Goal: Information Seeking & Learning: Check status

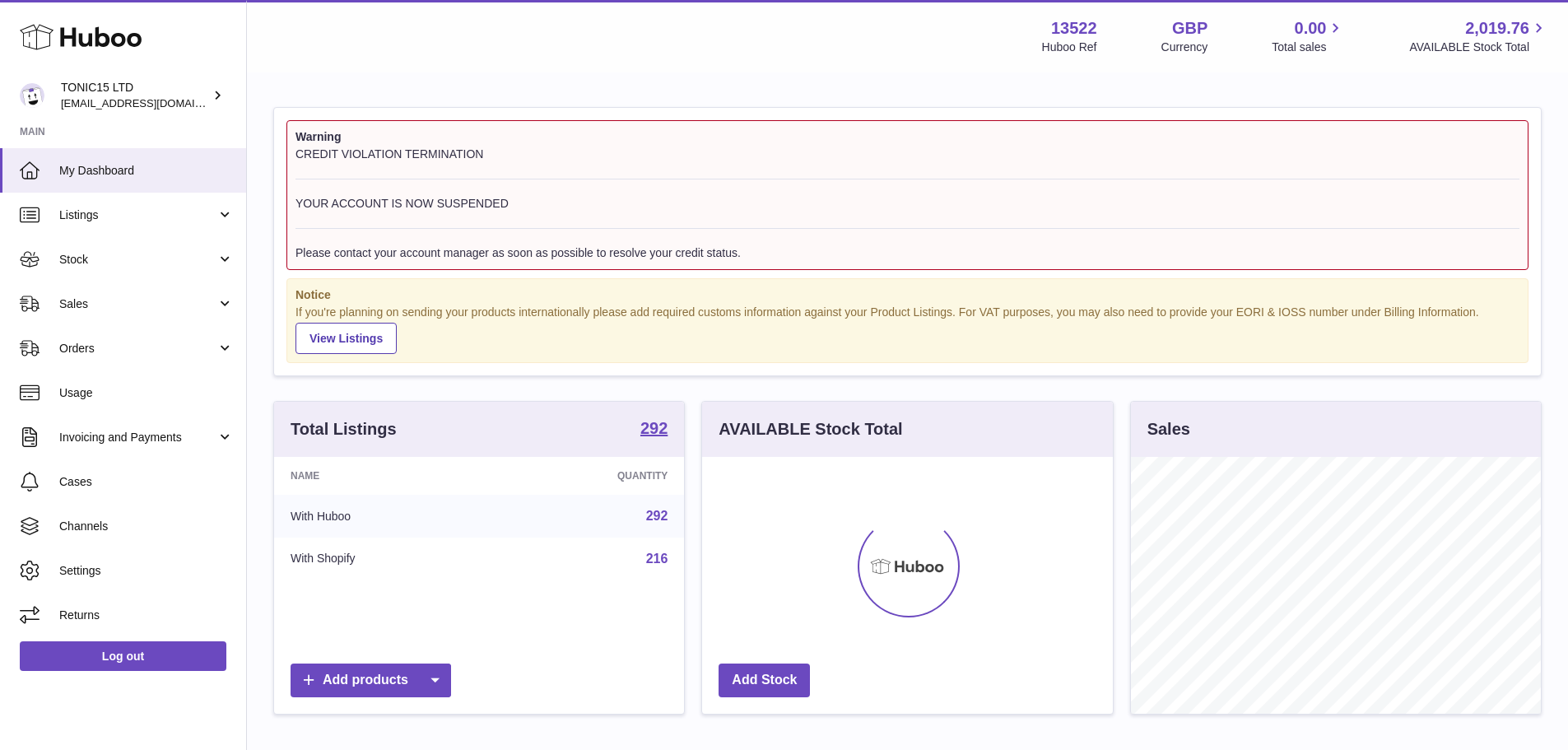
scroll to position [257, 411]
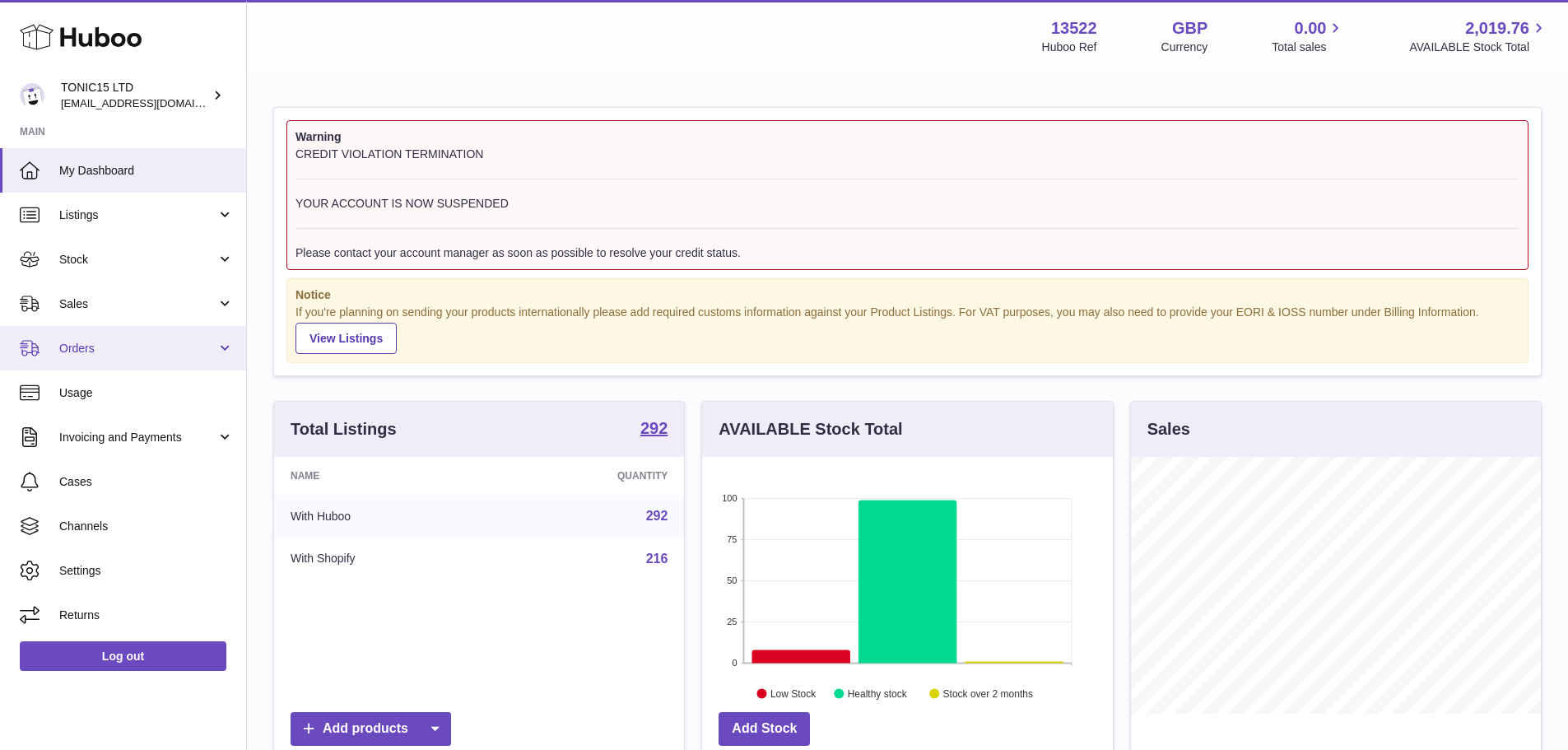
click at [127, 339] on link "Orders" at bounding box center [123, 348] width 246 height 44
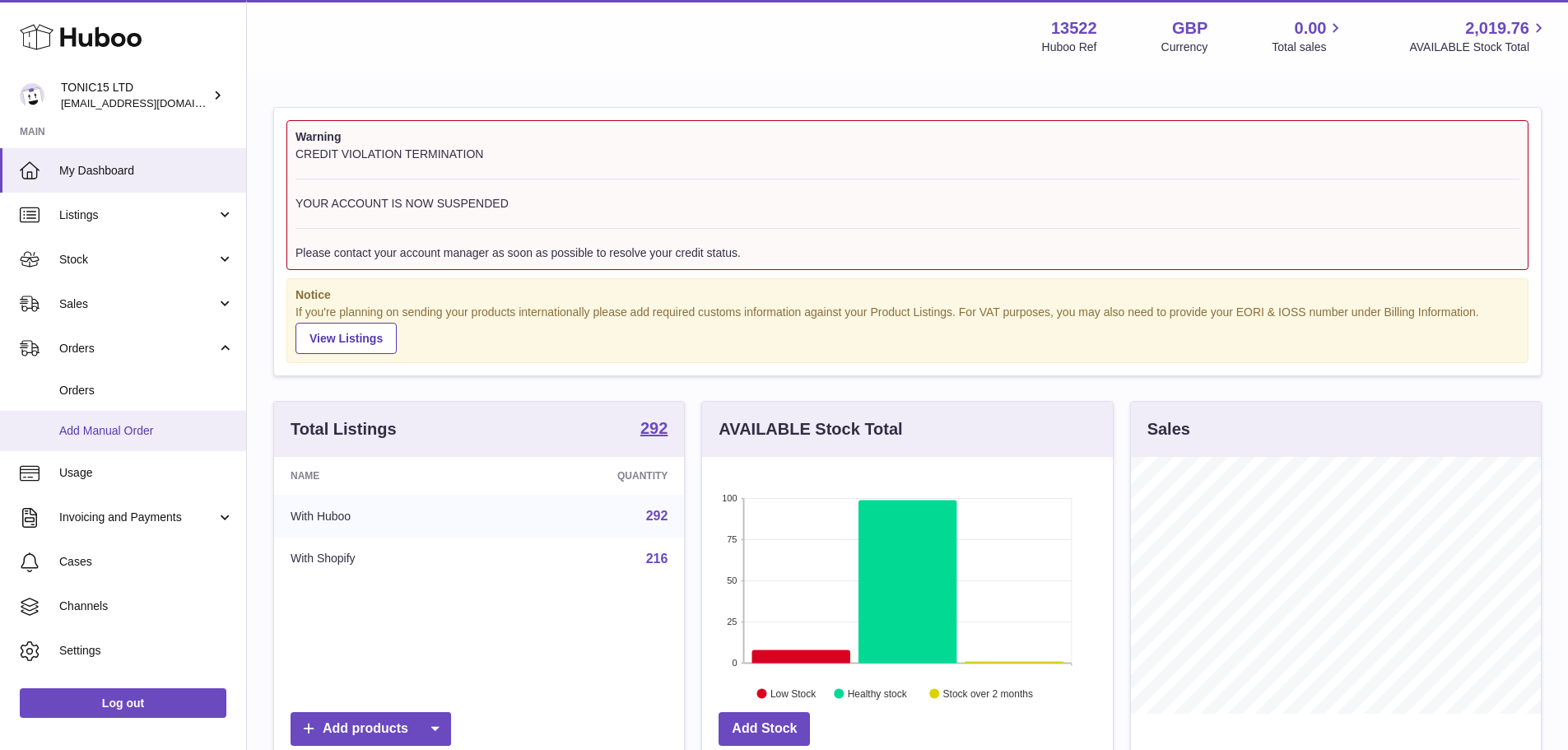
click at [161, 442] on link "Add Manual Order" at bounding box center [123, 431] width 246 height 40
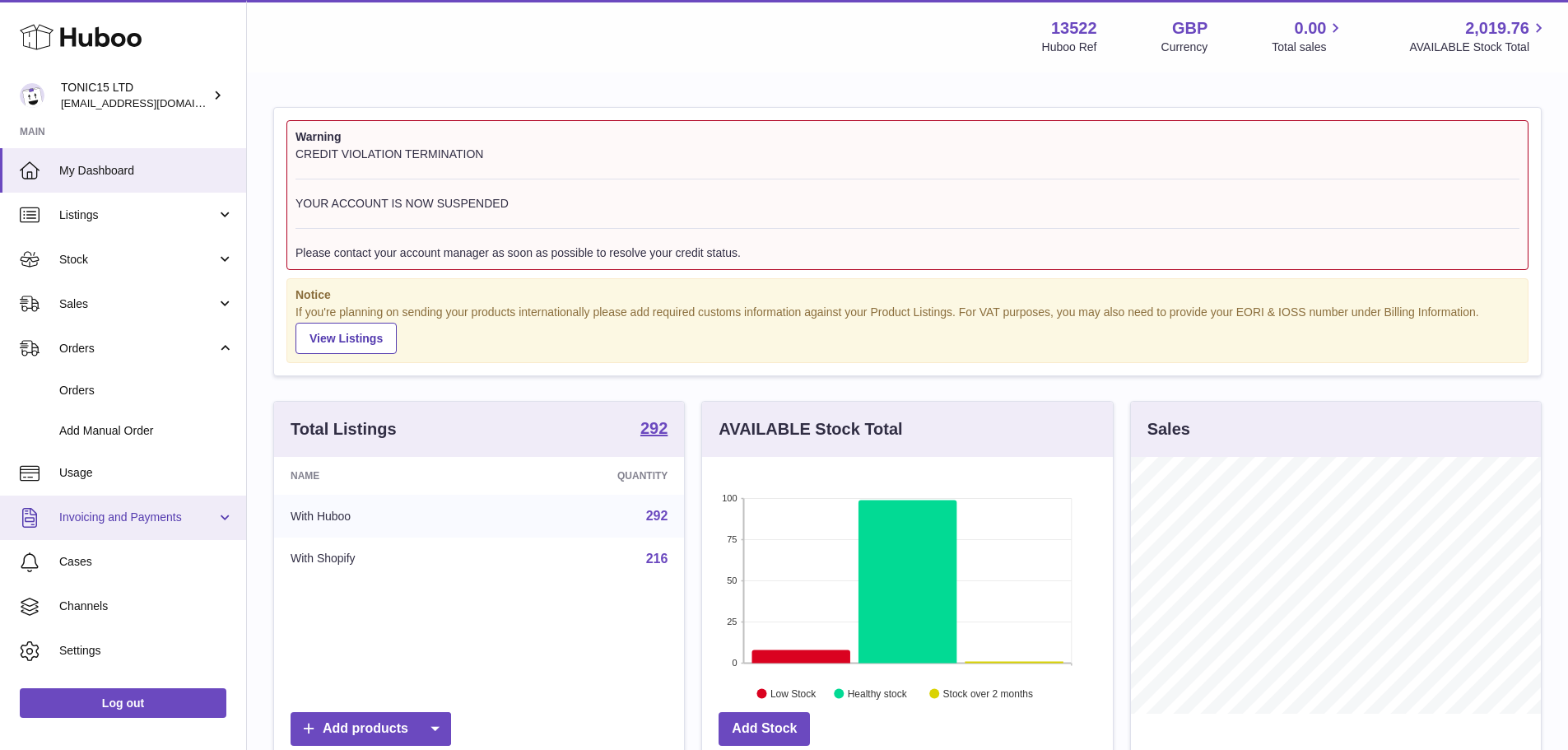
click at [139, 517] on span "Invoicing and Payments" at bounding box center [138, 517] width 157 height 16
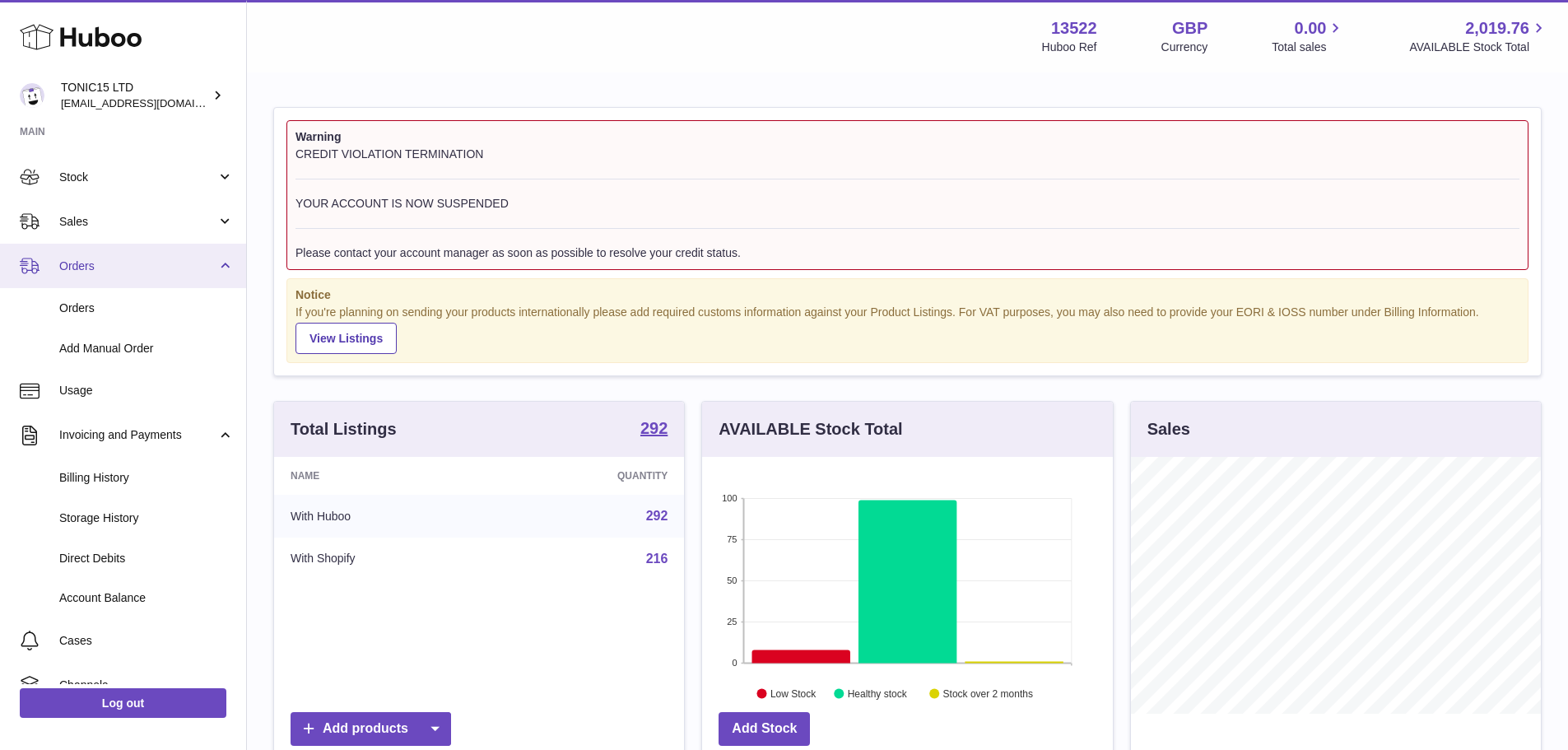
click at [175, 256] on link "Orders" at bounding box center [123, 266] width 246 height 44
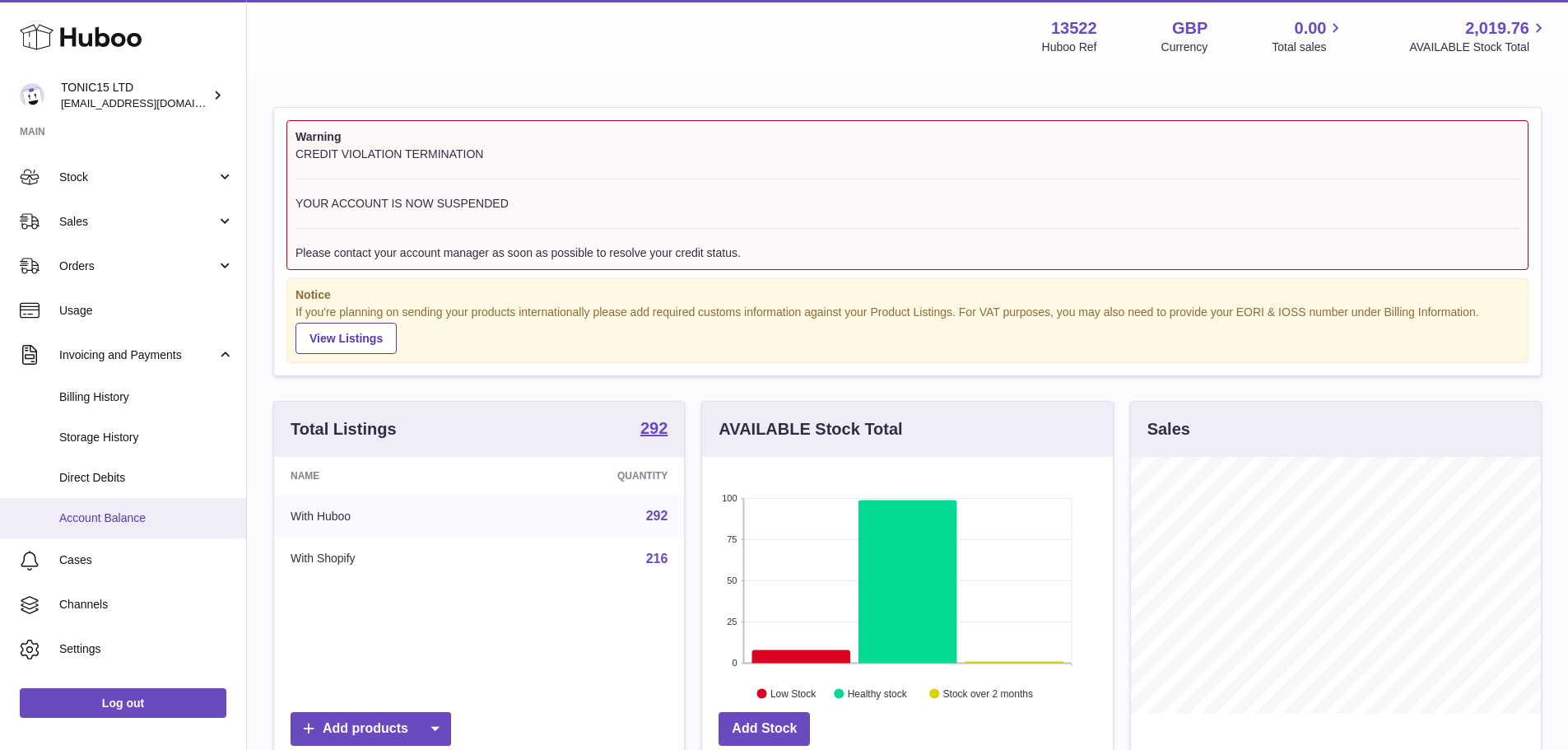
click at [119, 524] on span "Account Balance" at bounding box center [147, 518] width 175 height 16
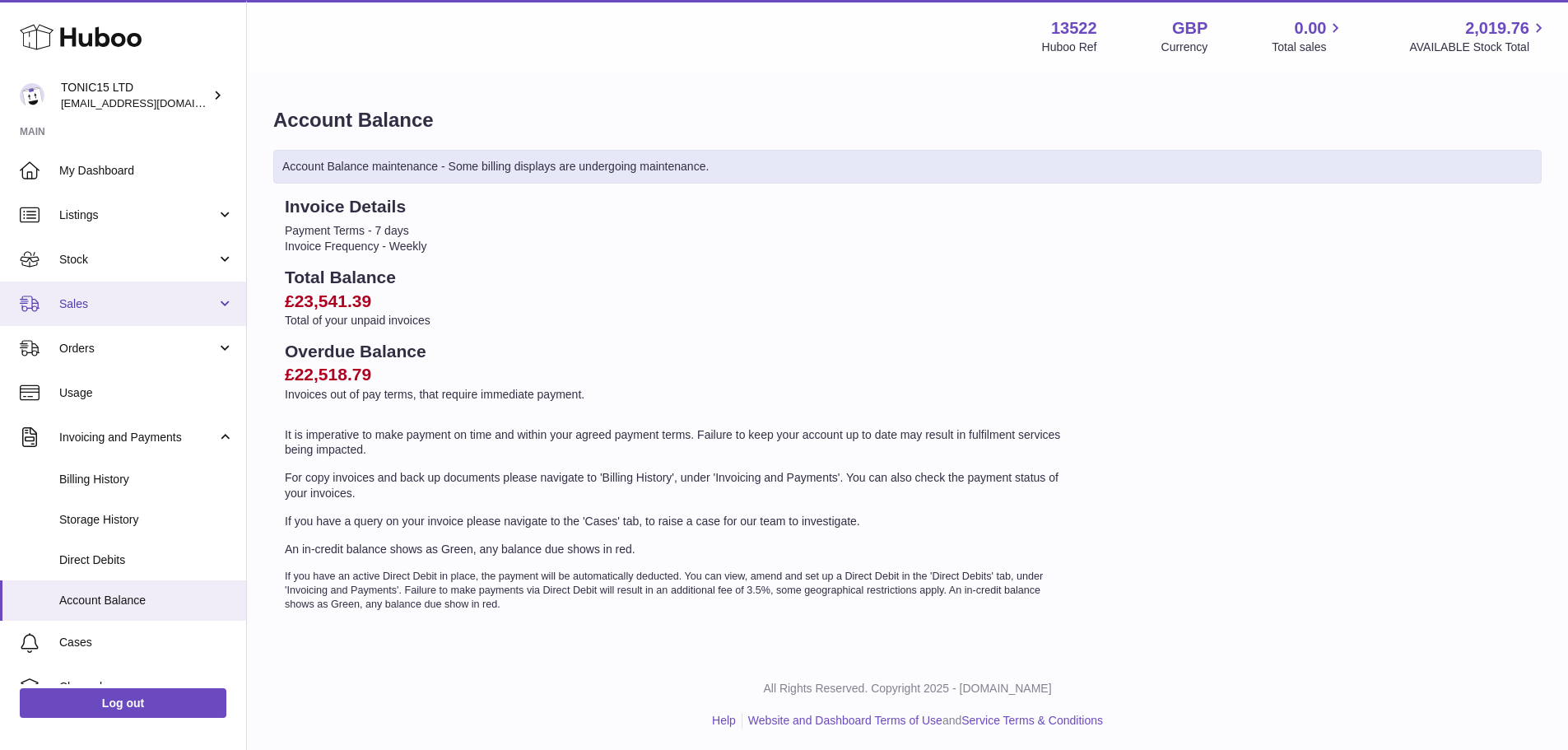
click at [126, 303] on span "Sales" at bounding box center [138, 304] width 157 height 16
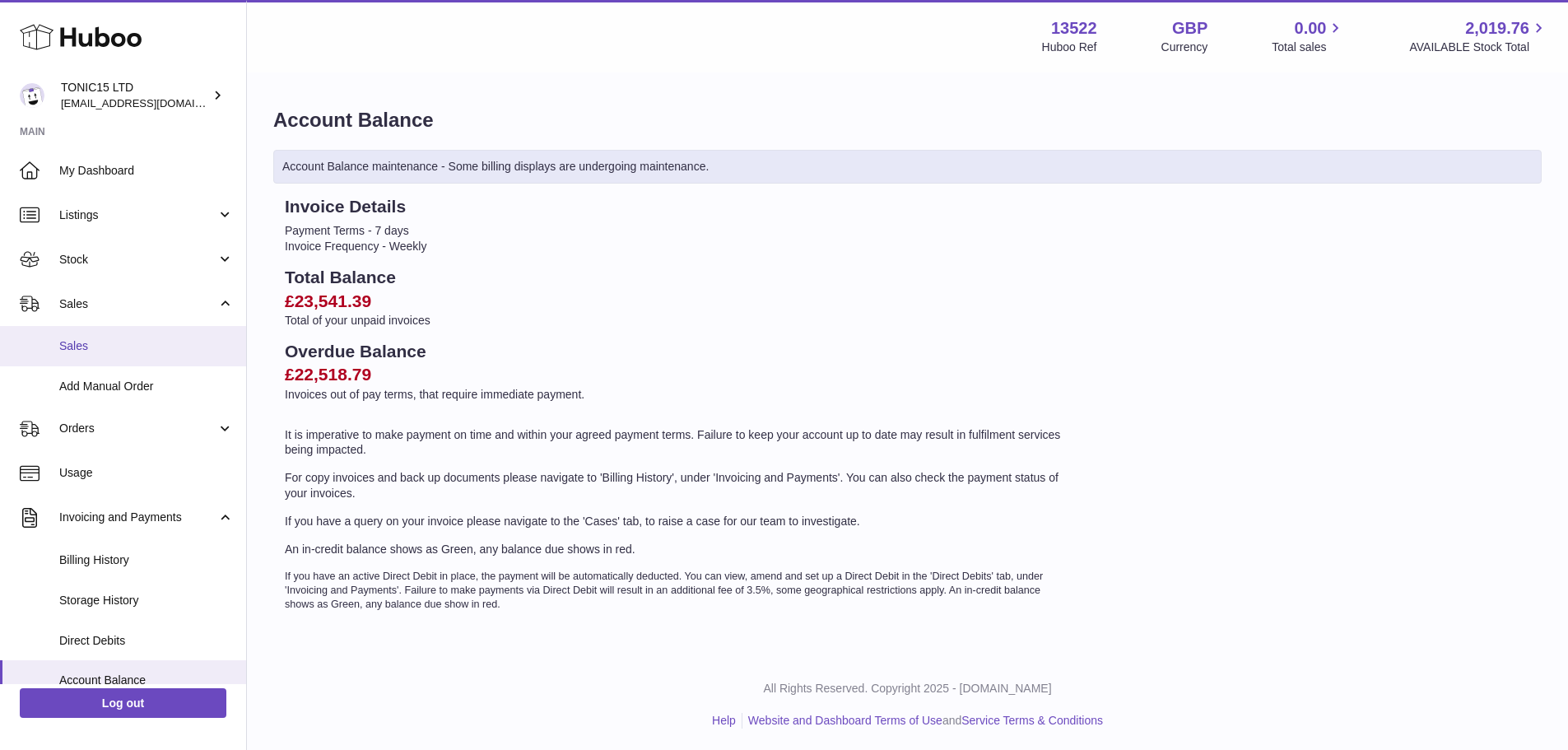
click at [118, 336] on link "Sales" at bounding box center [123, 347] width 246 height 40
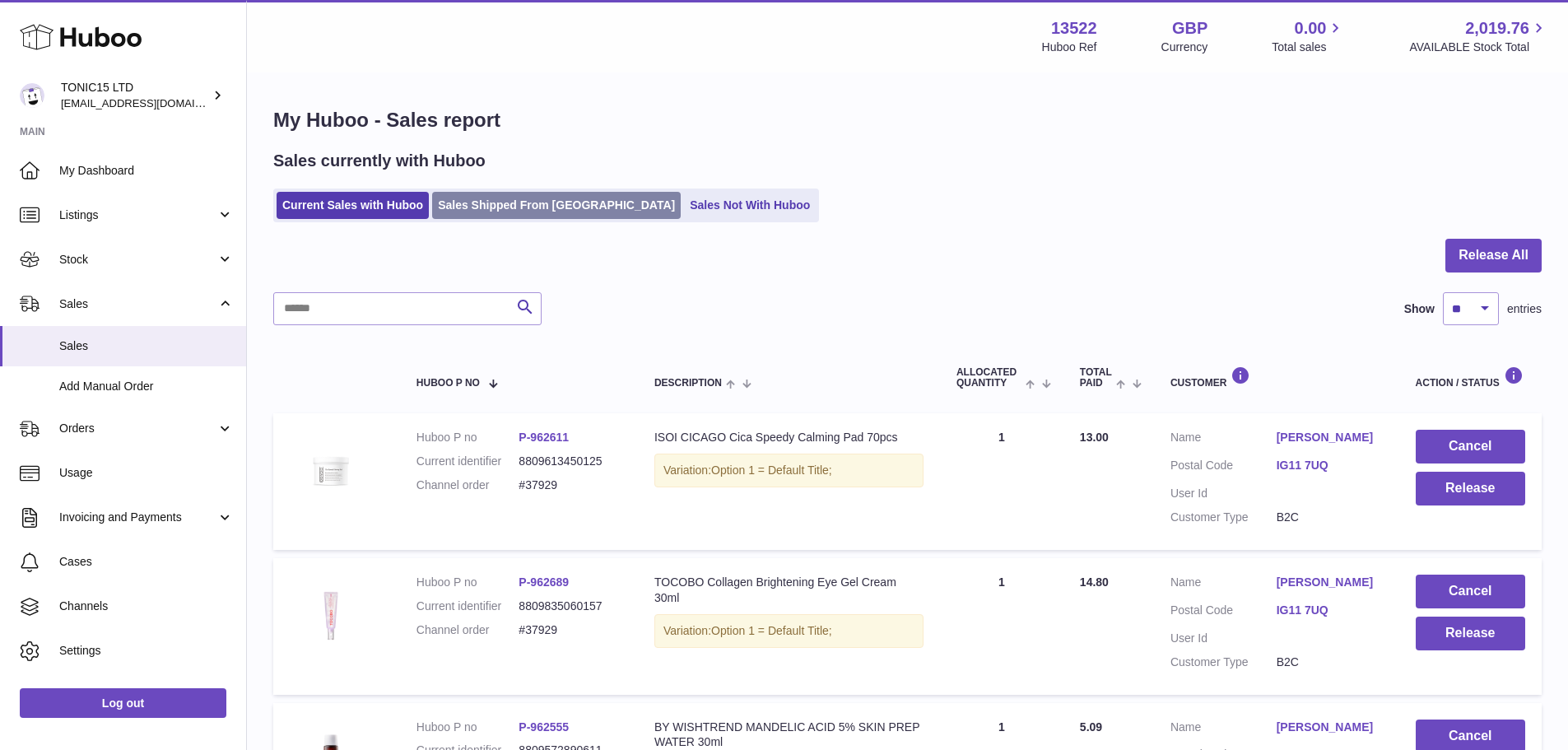
click at [557, 206] on link "Sales Shipped From Huboo" at bounding box center [556, 206] width 249 height 28
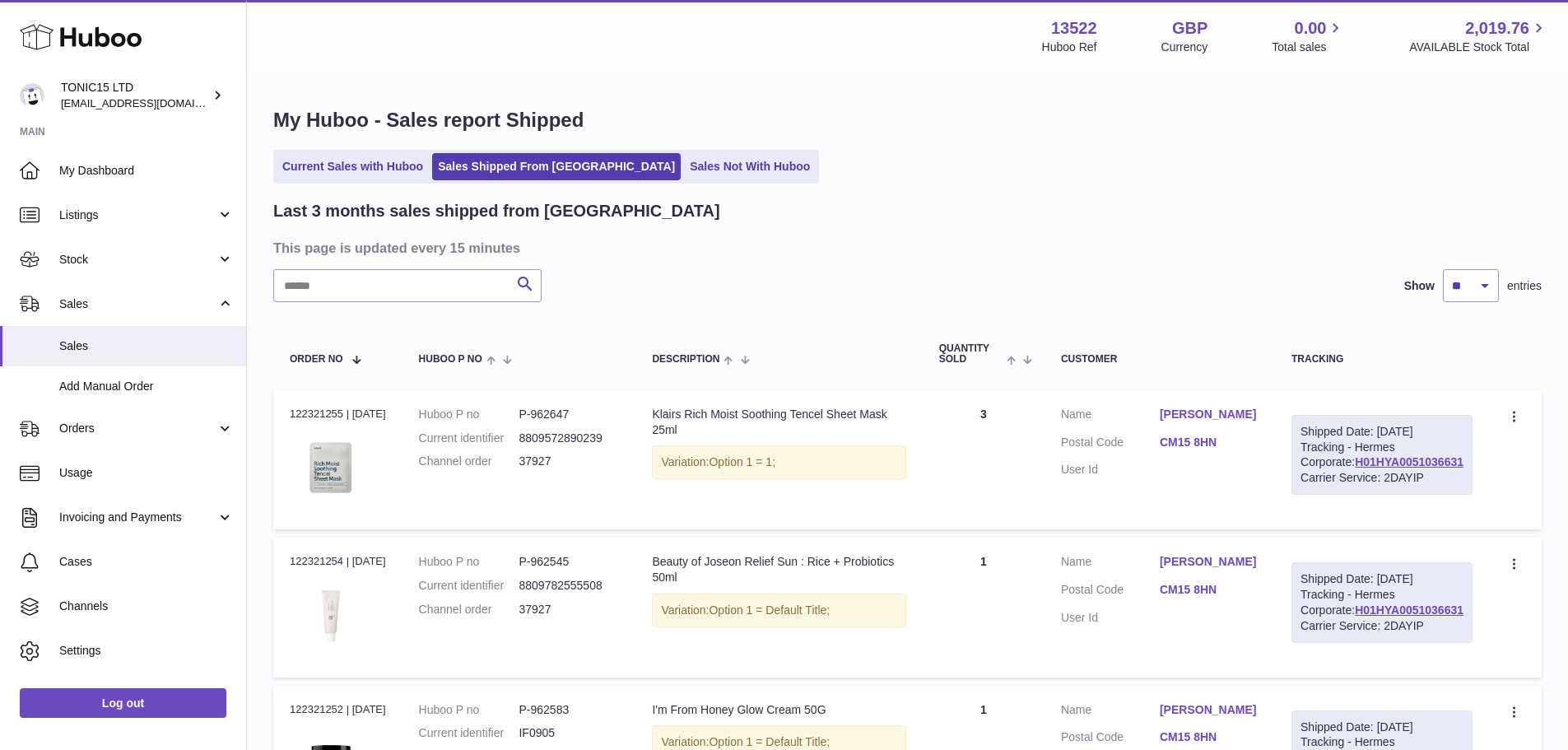
click at [1258, 423] on dd "Rimi Mahmood" at bounding box center [1210, 417] width 99 height 20
click at [1258, 419] on link "Rimi Mahmood" at bounding box center [1210, 415] width 99 height 16
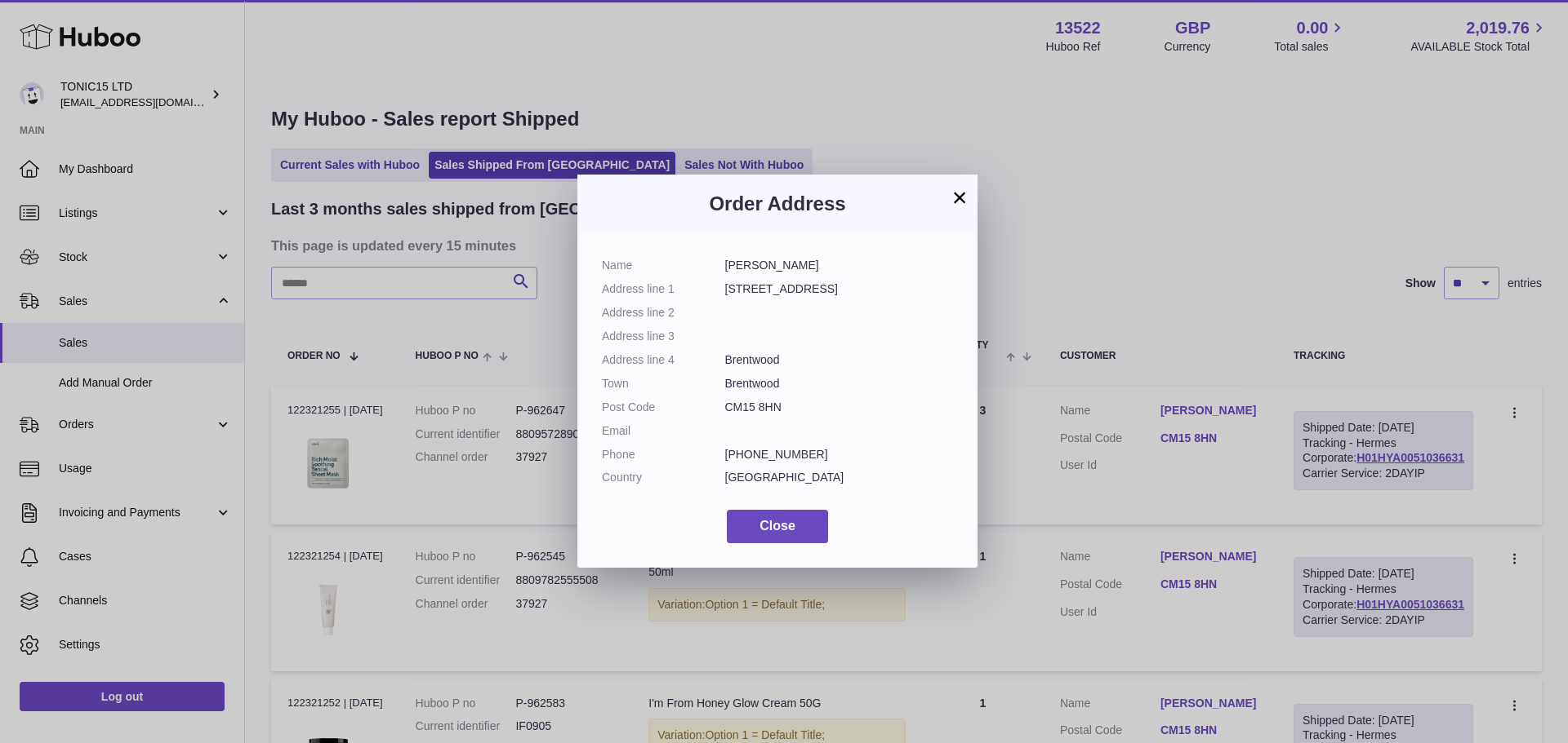
click at [1218, 299] on div "× Order Address Name Rimi Mahmood Address line 1 104 Priests Lane Address line …" at bounding box center [784, 372] width 1568 height 743
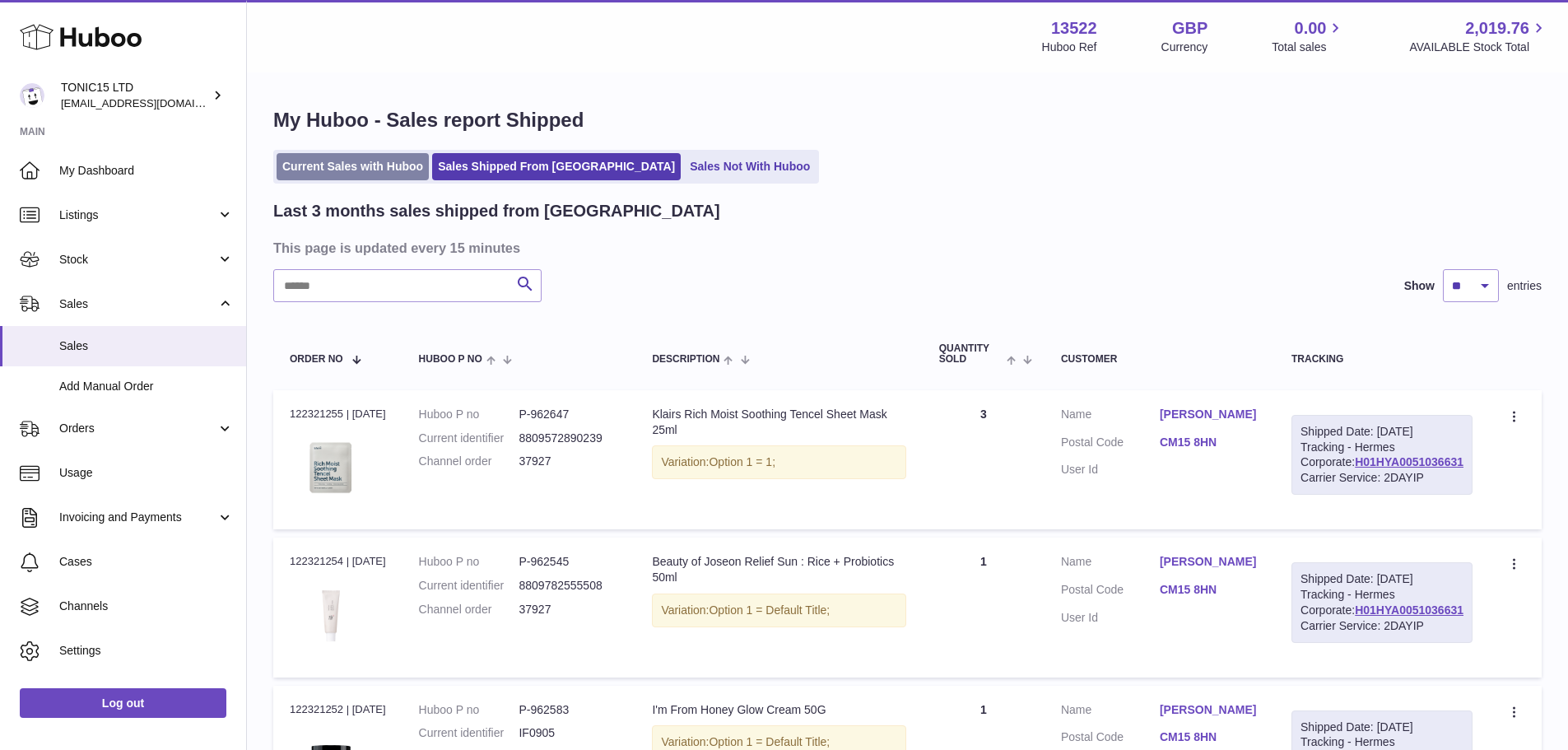
click at [350, 162] on link "Current Sales with Huboo" at bounding box center [353, 167] width 152 height 28
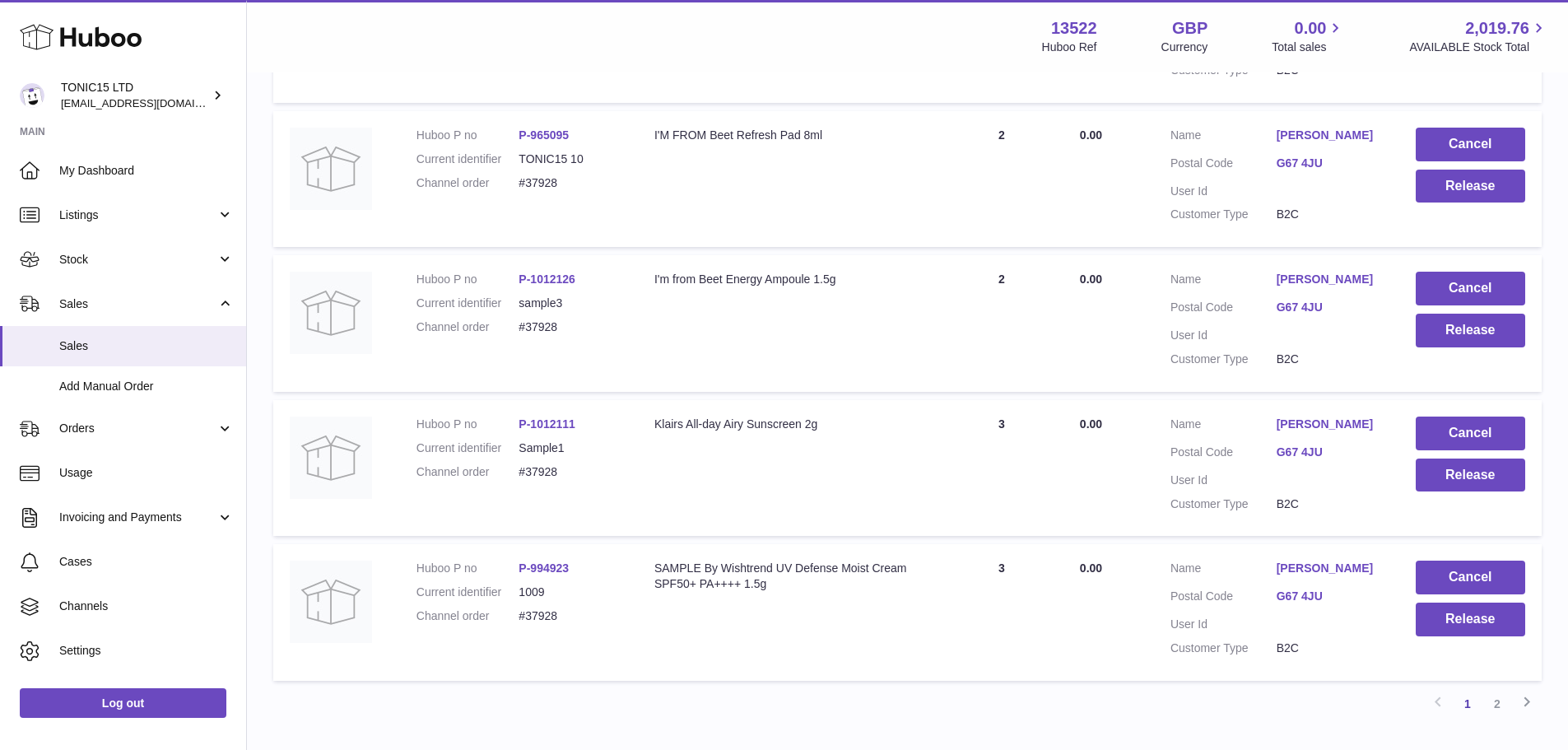
scroll to position [1281, 0]
